Goal: Information Seeking & Learning: Find specific fact

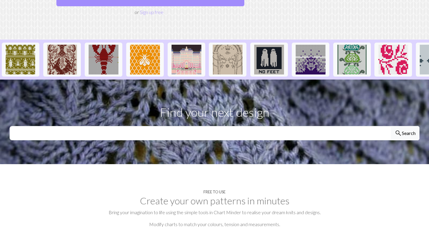
scroll to position [118, 0]
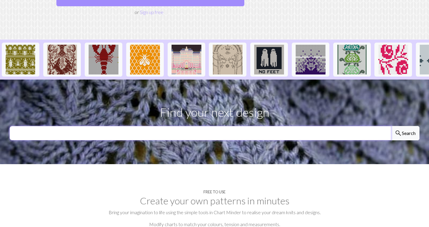
click at [178, 126] on input "text" at bounding box center [201, 133] width 382 height 14
type input "apple"
click at [405, 126] on button "search Search" at bounding box center [405, 133] width 29 height 14
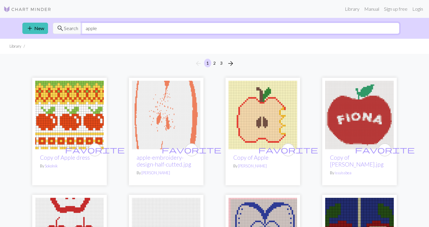
click at [87, 28] on input "apple" at bounding box center [241, 28] width 318 height 11
type input "bitten apple"
click at [68, 29] on span "Search" at bounding box center [71, 28] width 14 height 7
click at [116, 28] on input "bitten apple" at bounding box center [241, 28] width 318 height 11
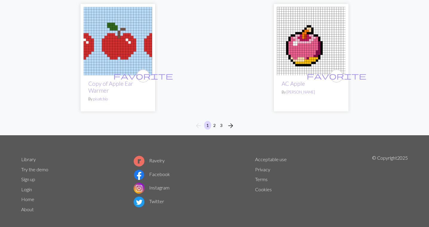
scroll to position [1482, 0]
click at [214, 121] on button "2" at bounding box center [214, 125] width 7 height 9
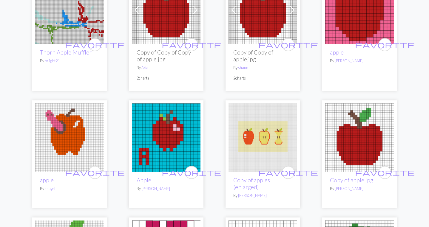
scroll to position [714, 0]
click at [360, 141] on img at bounding box center [359, 137] width 69 height 69
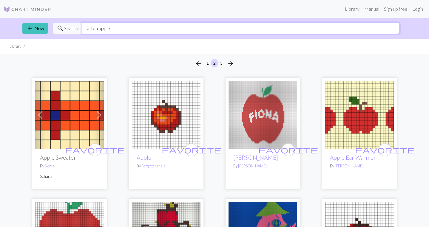
drag, startPoint x: 111, startPoint y: 27, endPoint x: 85, endPoint y: 27, distance: 26.6
click at [86, 27] on input "bitten apple" at bounding box center [241, 28] width 318 height 11
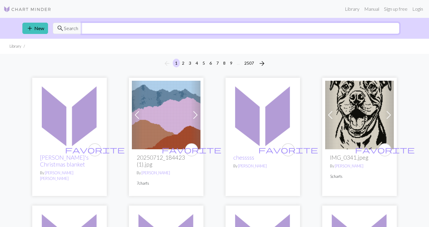
click at [85, 27] on input "text" at bounding box center [241, 28] width 318 height 11
